Goal: Task Accomplishment & Management: Use online tool/utility

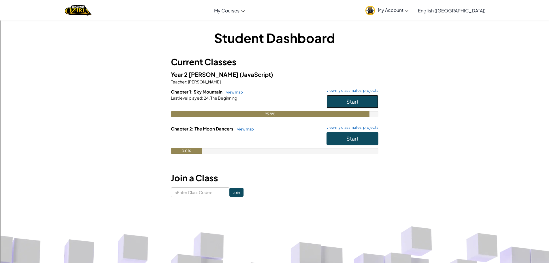
click at [357, 106] on button "Start" at bounding box center [353, 101] width 52 height 13
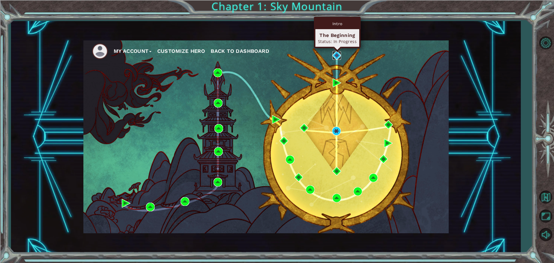
click at [336, 54] on img at bounding box center [336, 55] width 9 height 9
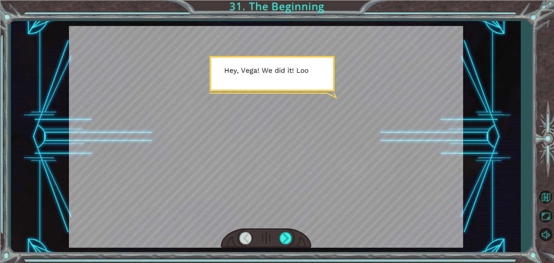
click at [283, 246] on div at bounding box center [266, 238] width 91 height 20
click at [287, 233] on div at bounding box center [285, 238] width 13 height 12
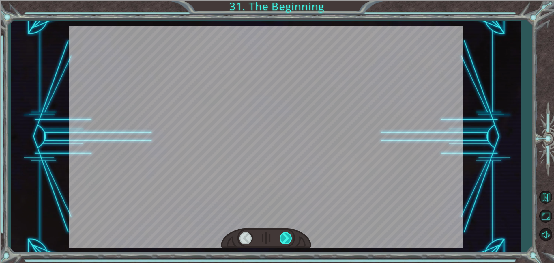
click at [287, 233] on div at bounding box center [285, 238] width 13 height 12
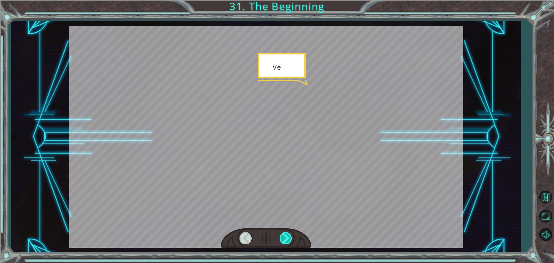
click at [287, 233] on div at bounding box center [285, 238] width 13 height 12
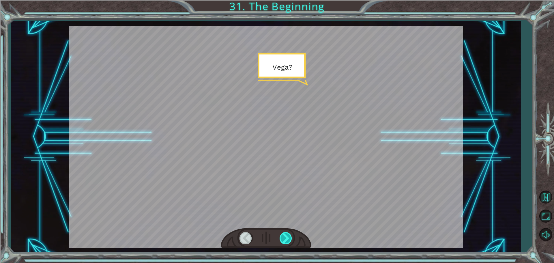
click at [287, 233] on div at bounding box center [285, 238] width 13 height 12
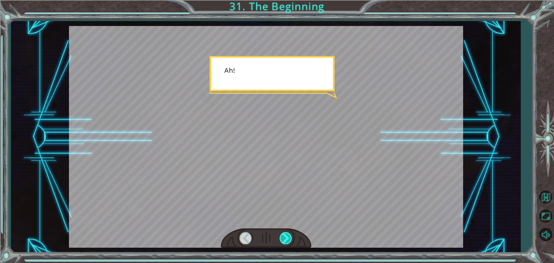
click at [287, 233] on div at bounding box center [285, 238] width 13 height 12
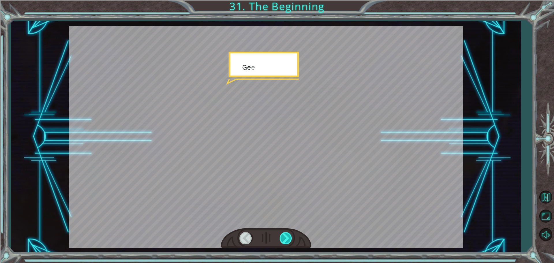
click at [287, 233] on div at bounding box center [285, 238] width 13 height 12
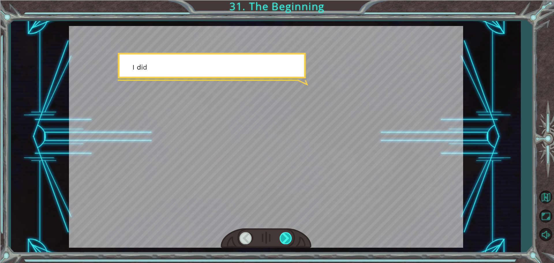
click at [287, 233] on div at bounding box center [285, 238] width 13 height 12
click at [286, 234] on div at bounding box center [285, 238] width 13 height 12
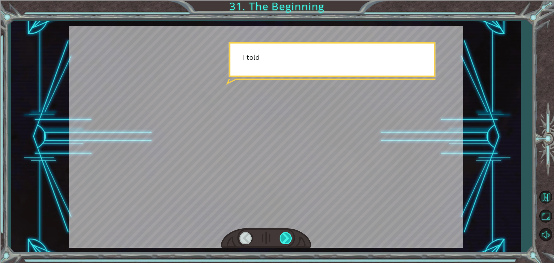
click at [286, 234] on div at bounding box center [285, 238] width 13 height 12
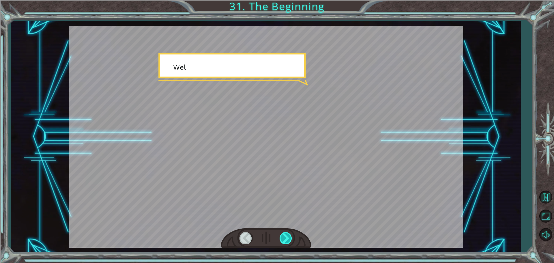
click at [286, 234] on div at bounding box center [285, 238] width 13 height 12
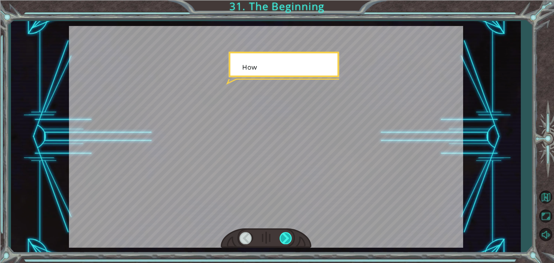
click at [286, 234] on div at bounding box center [285, 238] width 13 height 12
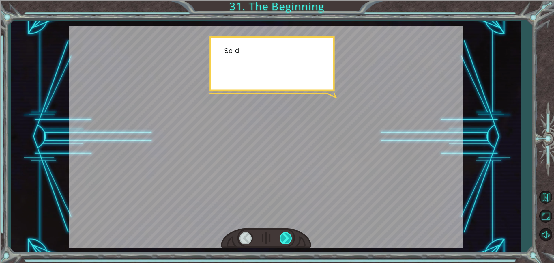
click at [286, 234] on div at bounding box center [285, 238] width 13 height 12
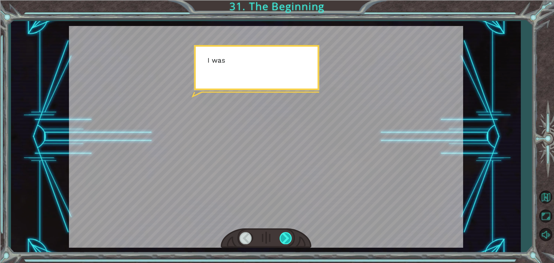
click at [286, 234] on div at bounding box center [285, 238] width 13 height 12
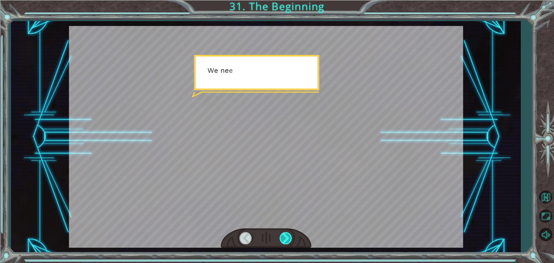
click at [286, 234] on div at bounding box center [285, 238] width 13 height 12
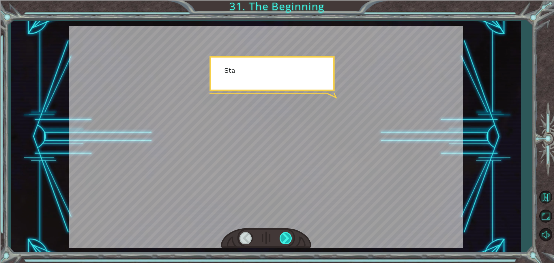
click at [286, 234] on div at bounding box center [285, 238] width 13 height 12
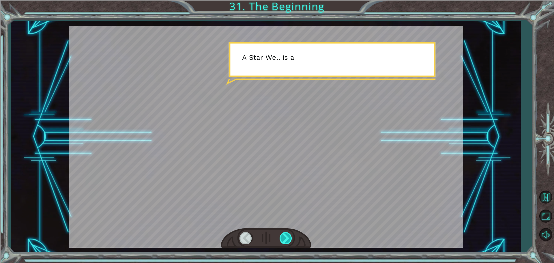
click at [286, 234] on div at bounding box center [285, 238] width 13 height 12
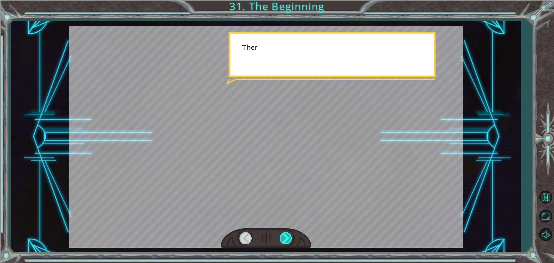
click at [286, 234] on div at bounding box center [285, 238] width 13 height 12
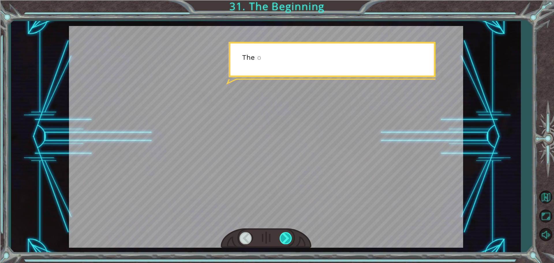
click at [286, 234] on div at bounding box center [285, 238] width 13 height 12
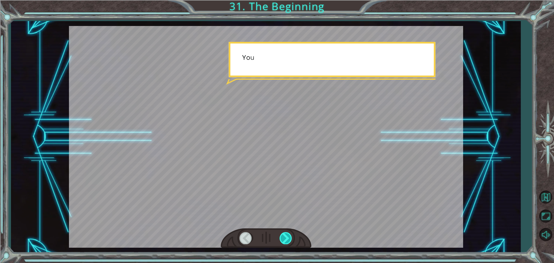
click at [286, 234] on div at bounding box center [285, 238] width 13 height 12
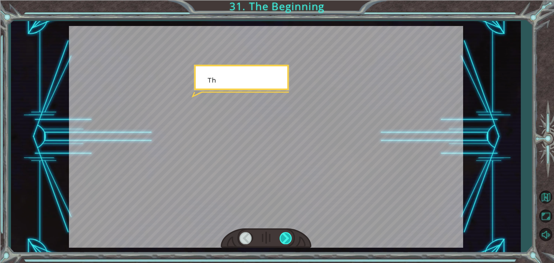
click at [286, 234] on div at bounding box center [285, 238] width 13 height 12
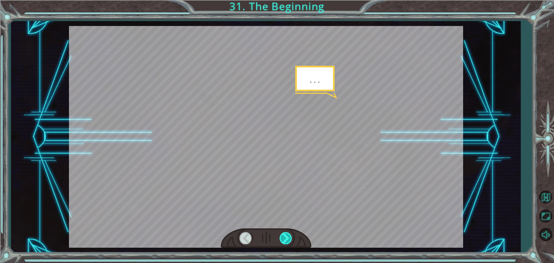
click at [286, 234] on div at bounding box center [285, 238] width 13 height 12
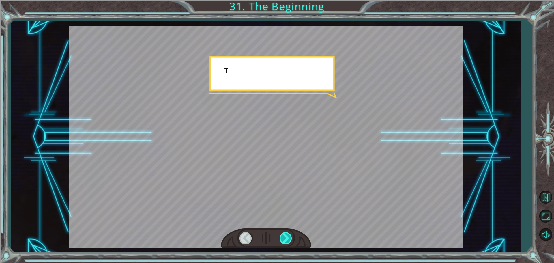
click at [286, 234] on div at bounding box center [285, 238] width 13 height 12
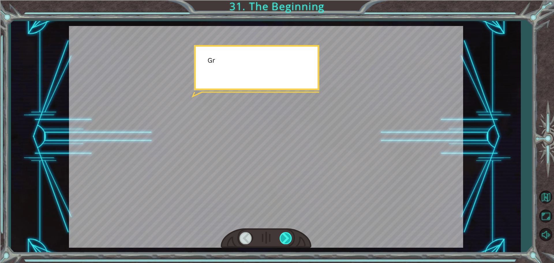
click at [286, 234] on div at bounding box center [285, 238] width 13 height 12
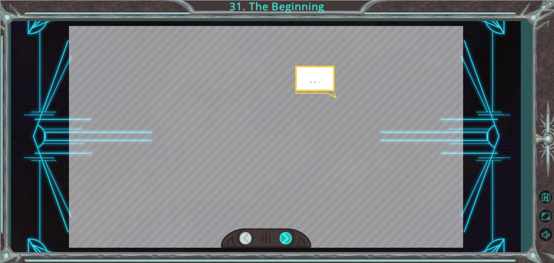
click at [286, 234] on div at bounding box center [285, 238] width 13 height 12
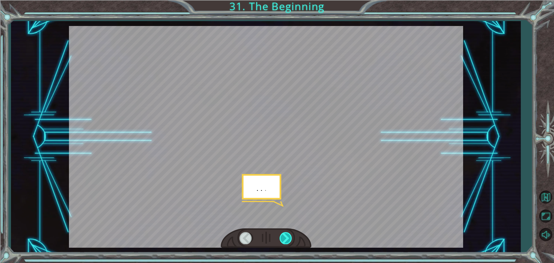
click at [286, 234] on div at bounding box center [285, 238] width 13 height 12
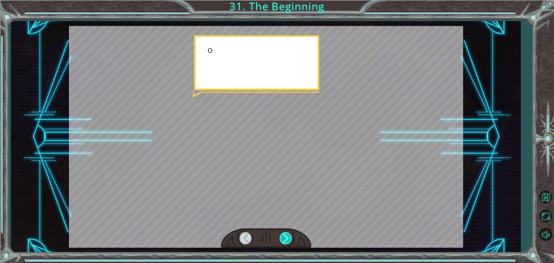
click at [286, 234] on div at bounding box center [285, 238] width 13 height 12
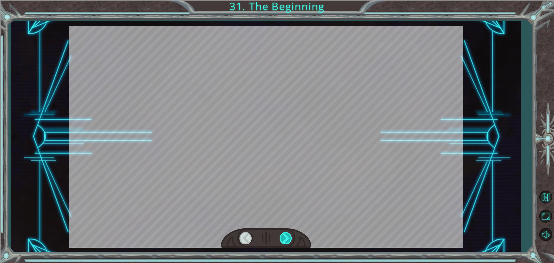
click at [286, 234] on div at bounding box center [285, 238] width 13 height 12
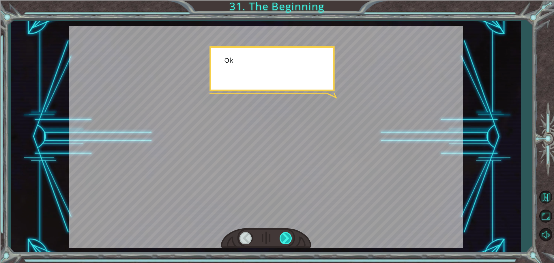
click at [286, 234] on div at bounding box center [285, 238] width 13 height 12
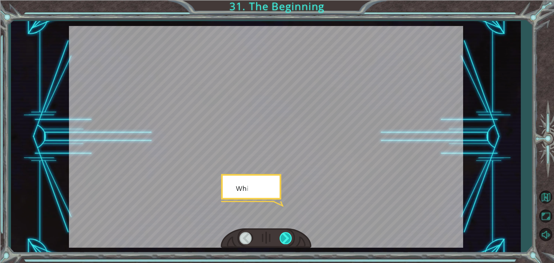
click at [286, 234] on div at bounding box center [285, 238] width 13 height 12
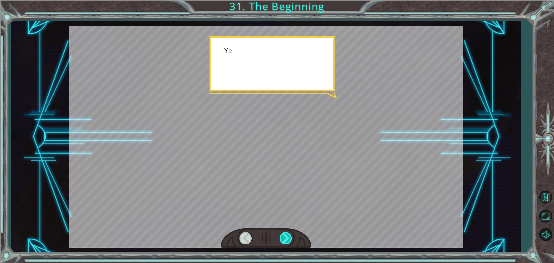
click at [286, 234] on div at bounding box center [285, 238] width 13 height 12
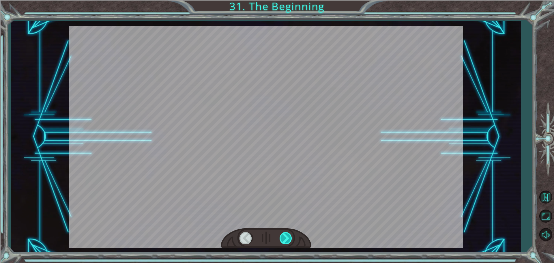
click at [286, 234] on div at bounding box center [285, 238] width 13 height 12
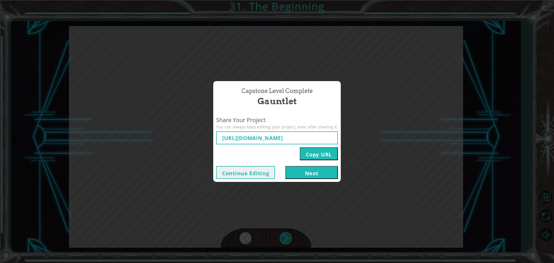
click at [286, 234] on div "Capstone Level Complete Gauntlet Share Your Project You can always keep editing…" at bounding box center [277, 131] width 554 height 263
type input "[URL][DOMAIN_NAME]"
click at [286, 234] on div "Capstone Level Complete Gauntlet Share Your Project You can always keep editing…" at bounding box center [277, 131] width 554 height 263
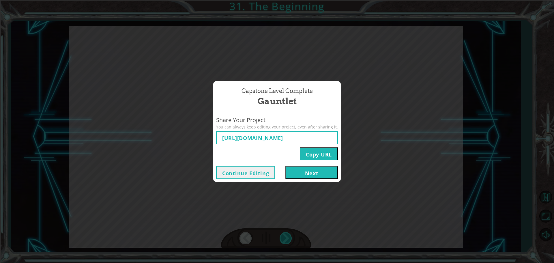
click at [286, 234] on div "Capstone Level Complete Gauntlet Share Your Project You can always keep editing…" at bounding box center [277, 131] width 554 height 263
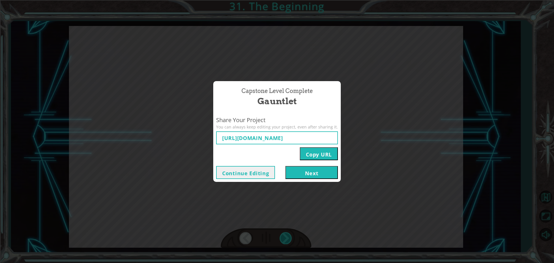
click at [286, 234] on div "Capstone Level Complete Gauntlet Share Your Project You can always keep editing…" at bounding box center [277, 131] width 554 height 263
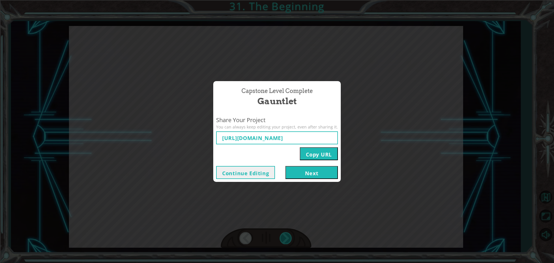
click at [286, 234] on div "Capstone Level Complete Gauntlet Share Your Project You can always keep editing…" at bounding box center [277, 131] width 554 height 263
drag, startPoint x: 286, startPoint y: 234, endPoint x: 320, endPoint y: 228, distance: 34.5
click at [317, 230] on div "Capstone Level Complete Gauntlet Share Your Project You can always keep editing…" at bounding box center [277, 131] width 554 height 263
click at [316, 174] on button "Next" at bounding box center [311, 172] width 52 height 13
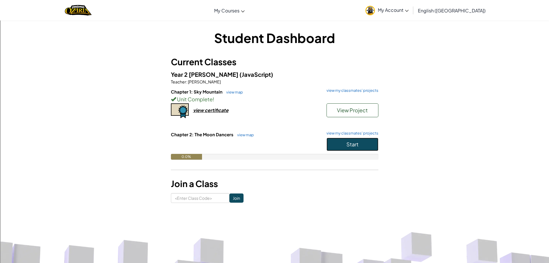
click at [365, 149] on button "Start" at bounding box center [353, 144] width 52 height 13
